Goal: Information Seeking & Learning: Learn about a topic

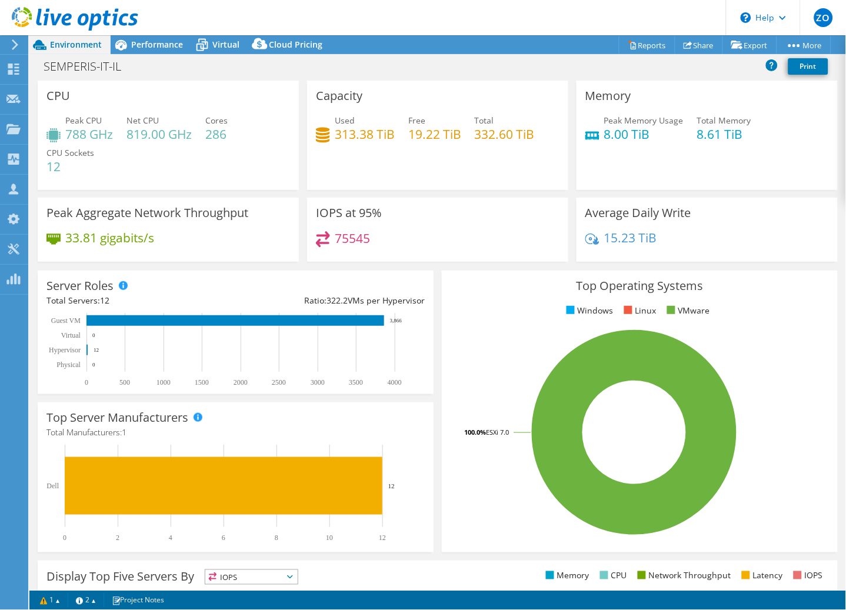
select select "USD"
click at [173, 47] on span "Performance" at bounding box center [157, 44] width 52 height 11
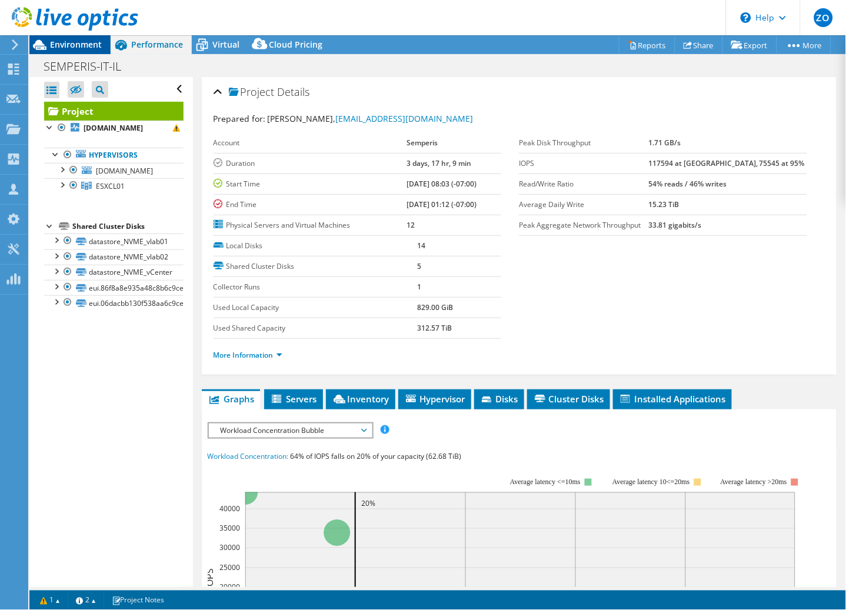
click at [93, 43] on span "Environment" at bounding box center [76, 44] width 52 height 11
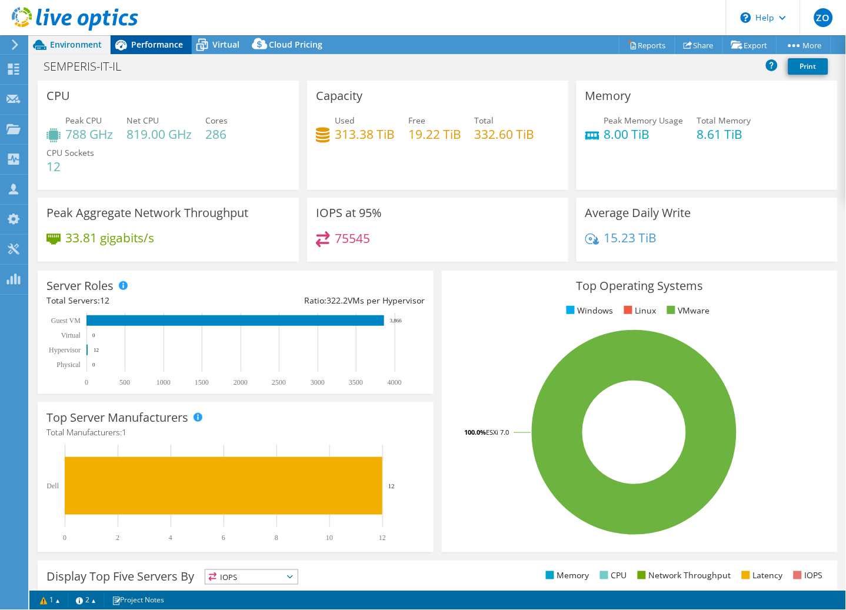
click at [153, 44] on span "Performance" at bounding box center [157, 44] width 52 height 11
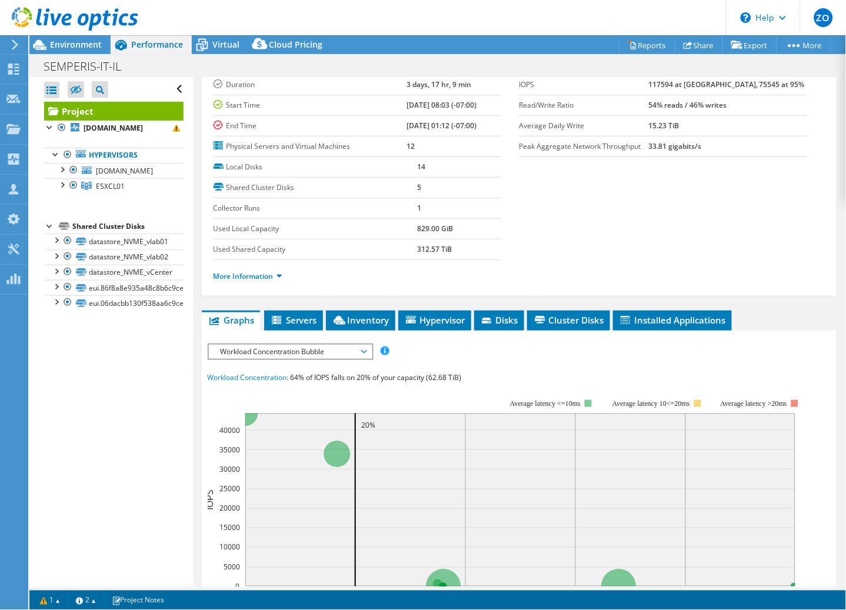
scroll to position [84, 0]
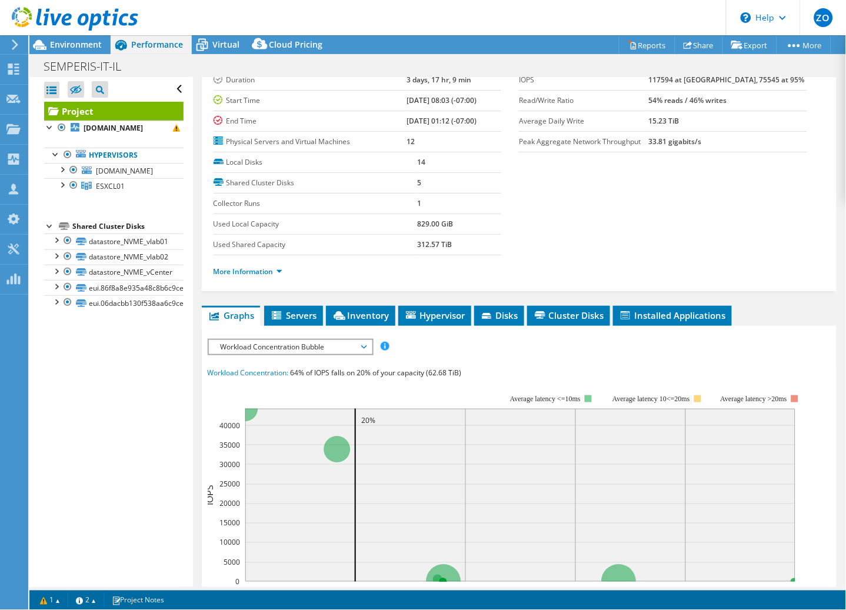
click at [301, 342] on span "Workload Concentration Bubble" at bounding box center [290, 347] width 151 height 14
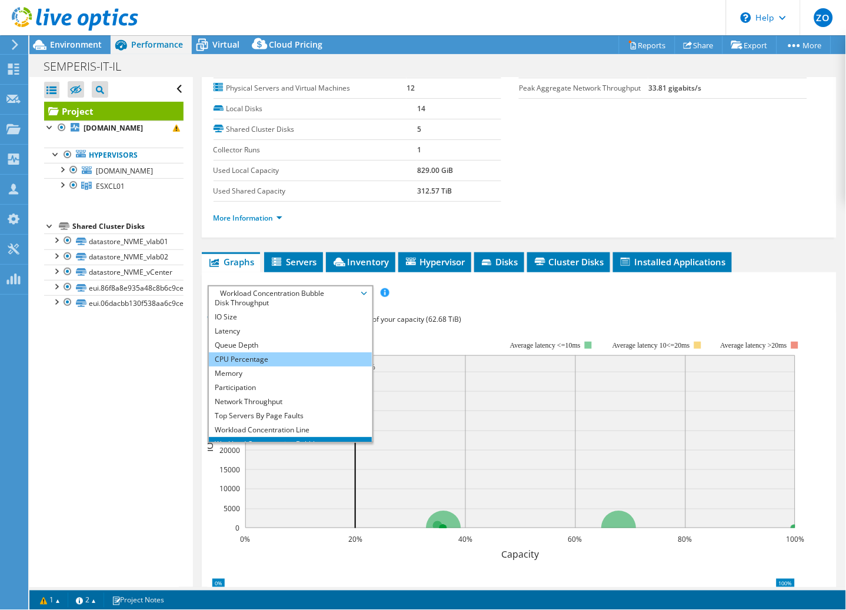
scroll to position [0, 0]
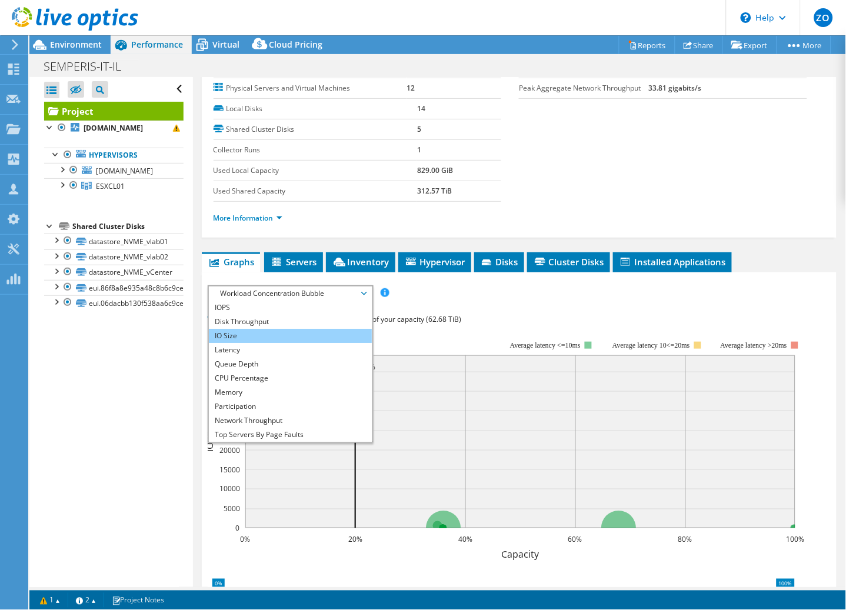
click at [320, 334] on li "IO Size" at bounding box center [290, 336] width 163 height 14
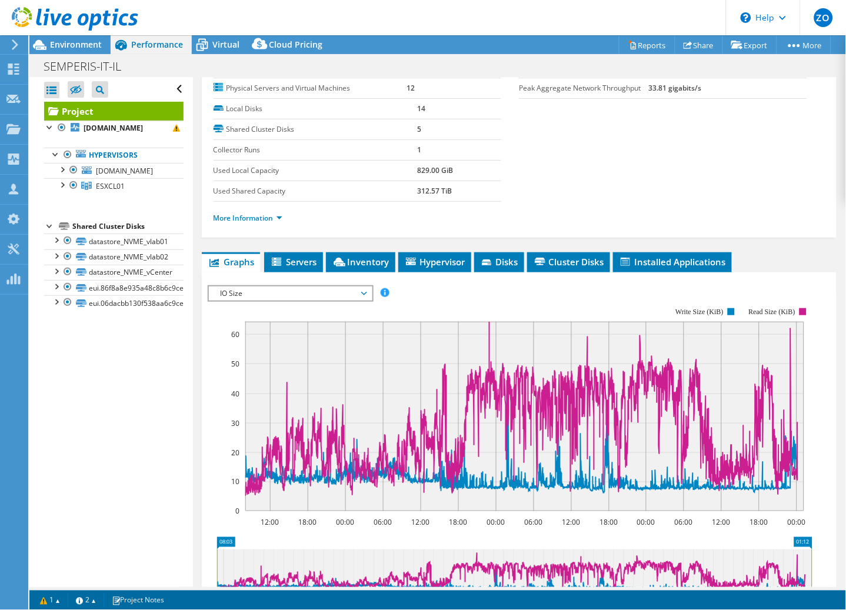
click at [326, 290] on span "IO Size" at bounding box center [290, 293] width 151 height 14
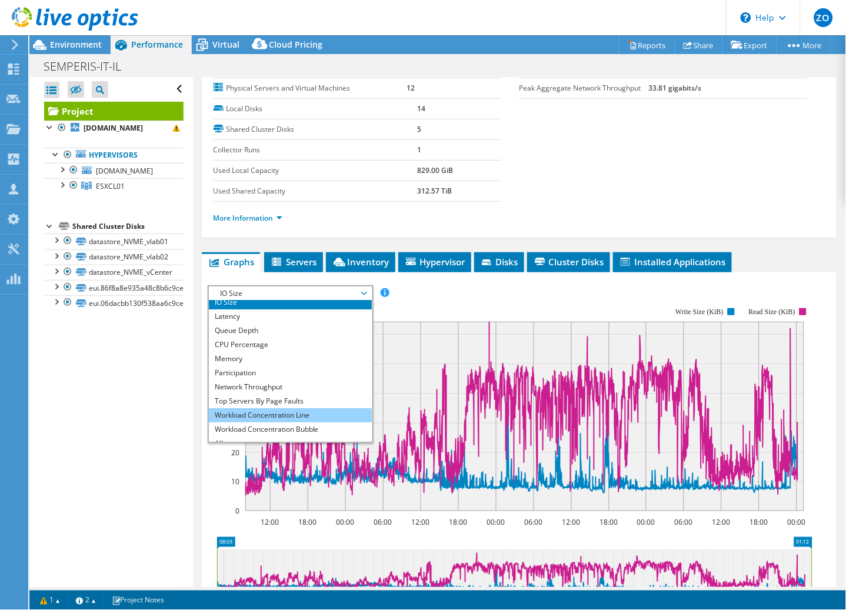
scroll to position [42, 0]
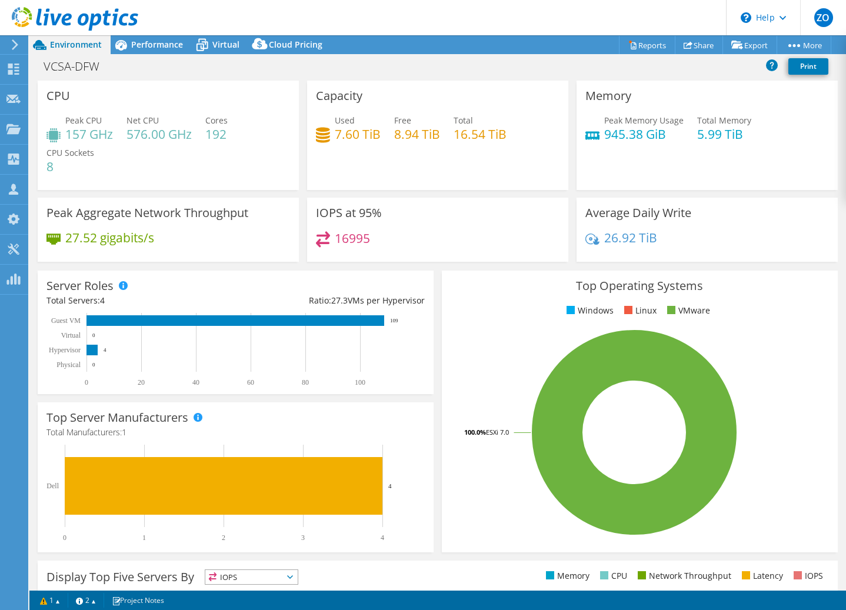
select select "USD"
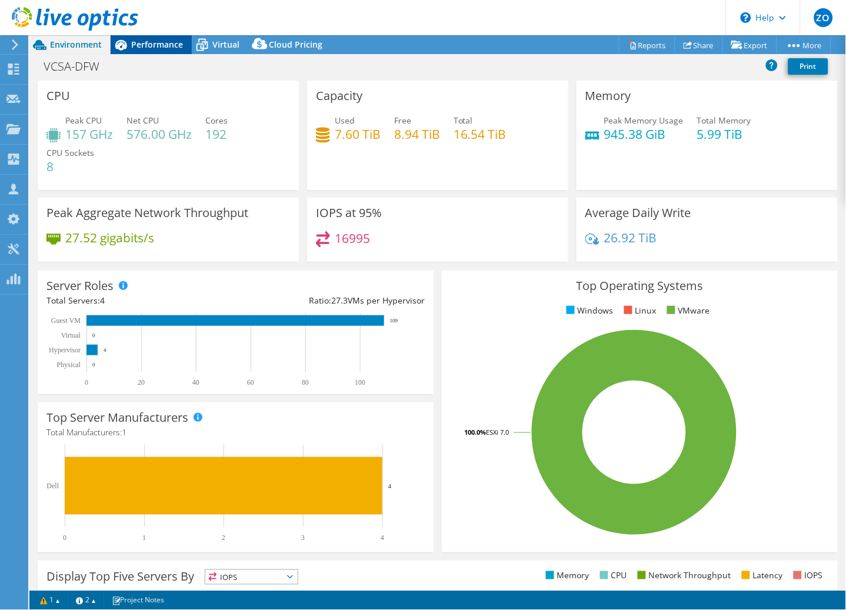
click at [144, 51] on div "Performance" at bounding box center [151, 44] width 81 height 19
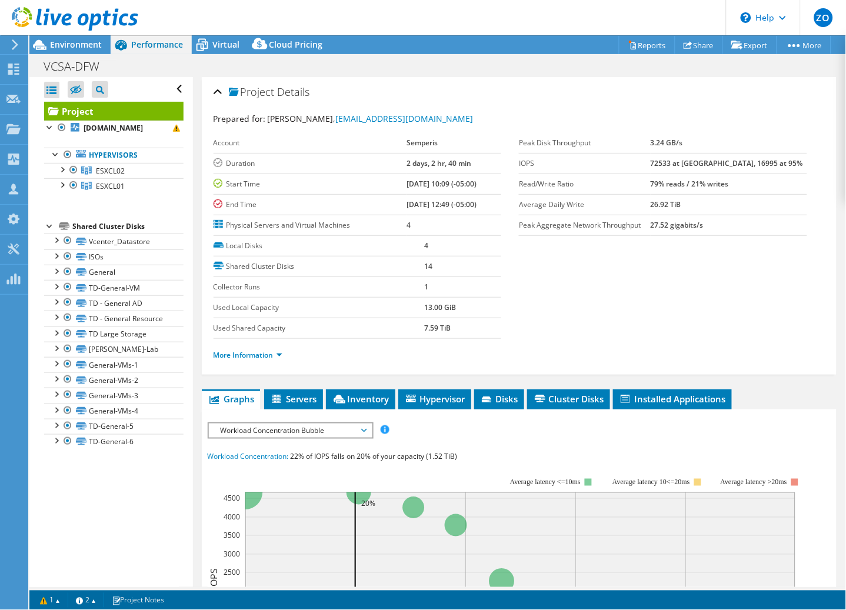
click at [309, 433] on span "Workload Concentration Bubble" at bounding box center [290, 430] width 151 height 14
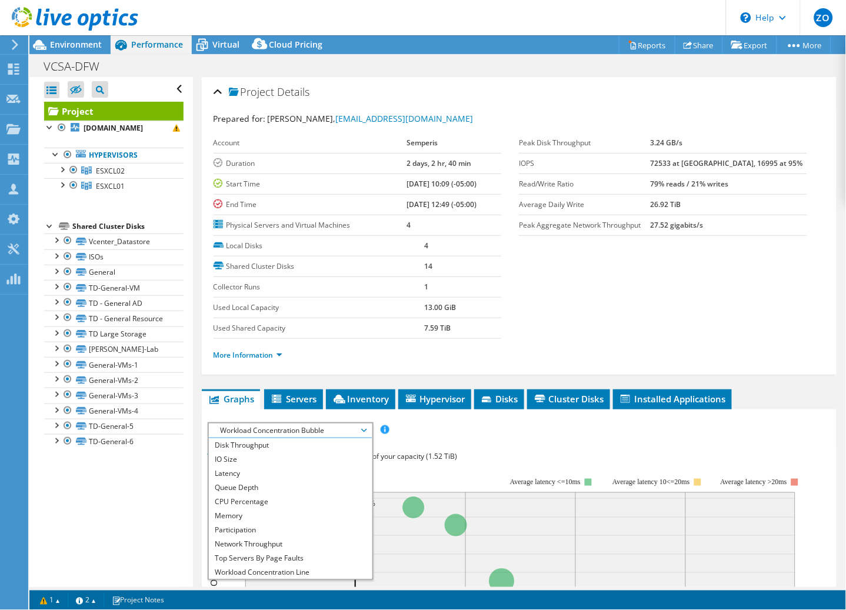
scroll to position [29, 0]
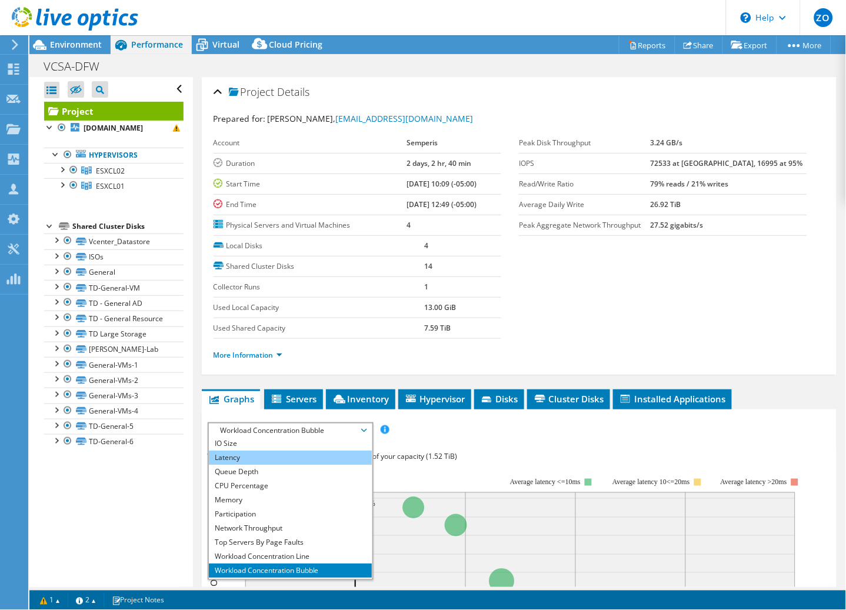
click at [310, 452] on li "Latency" at bounding box center [290, 458] width 163 height 14
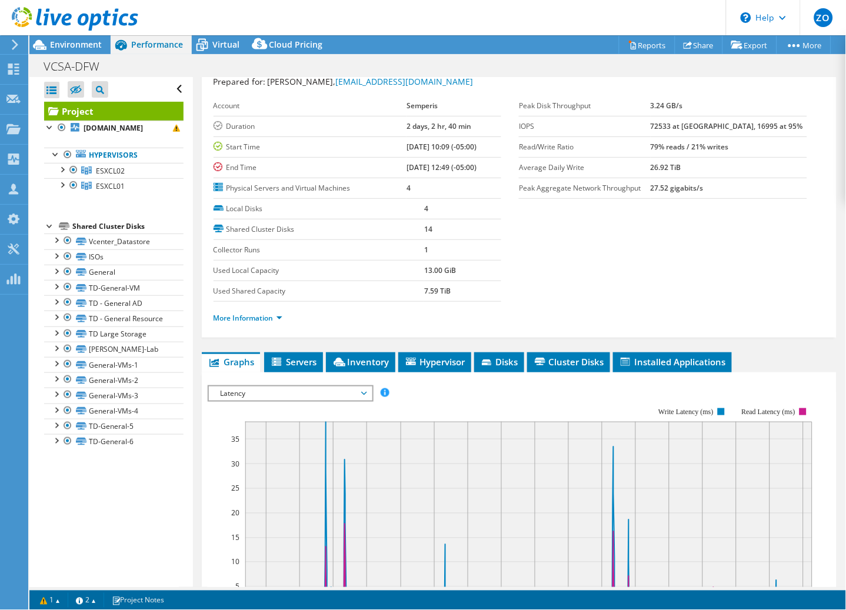
scroll to position [166, 0]
